Goal: Task Accomplishment & Management: Manage account settings

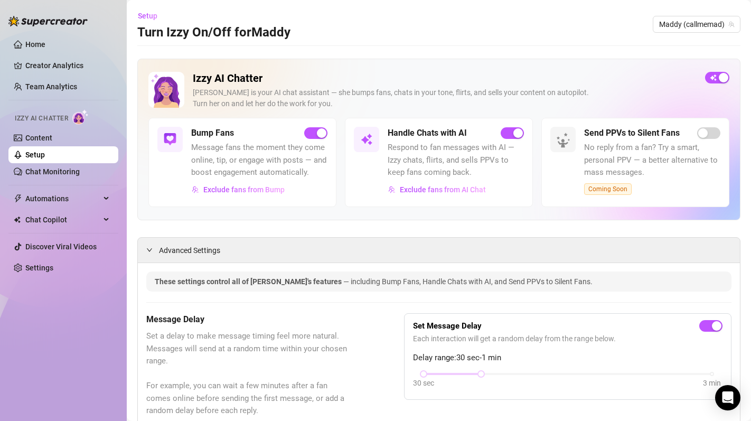
drag, startPoint x: 0, startPoint y: 0, endPoint x: 52, endPoint y: 181, distance: 187.8
click at [52, 181] on ul "Home Creator Analytics Team Analytics Izzy AI Chatter Content Setup Chat Monito…" at bounding box center [63, 156] width 110 height 249
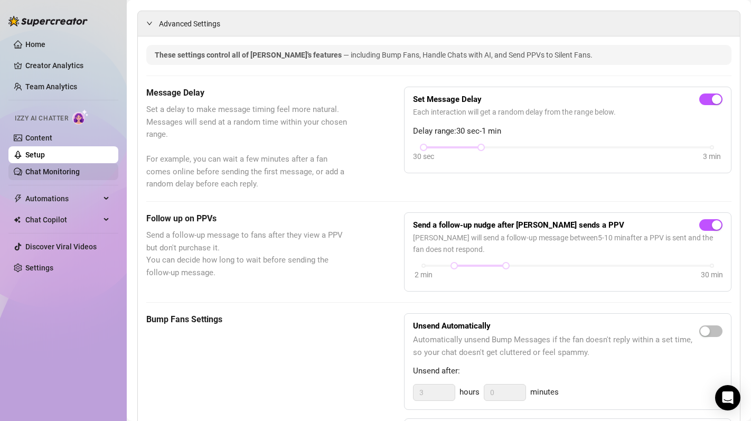
click at [51, 175] on link "Chat Monitoring" at bounding box center [52, 171] width 54 height 8
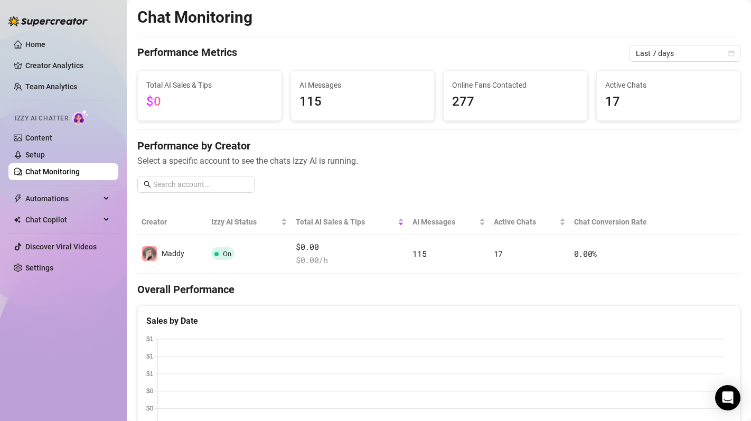
click at [304, 168] on div "Performance by Creator Select a specific account to see the chats Izzy AI is ru…" at bounding box center [438, 169] width 603 height 63
click at [58, 280] on ul "Home Creator Analytics Team Analytics Izzy AI Chatter Content Setup Chat Monito…" at bounding box center [63, 156] width 110 height 249
click at [51, 271] on link "Settings" at bounding box center [39, 267] width 28 height 8
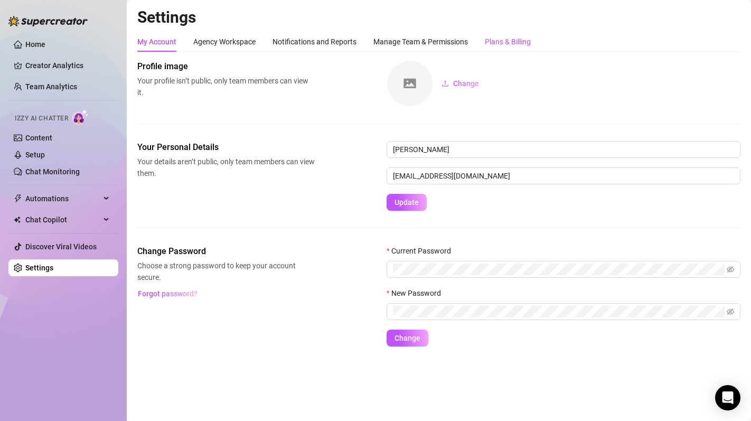
click at [514, 39] on div "Plans & Billing" at bounding box center [508, 42] width 46 height 12
